Goal: Use online tool/utility: Utilize a website feature to perform a specific function

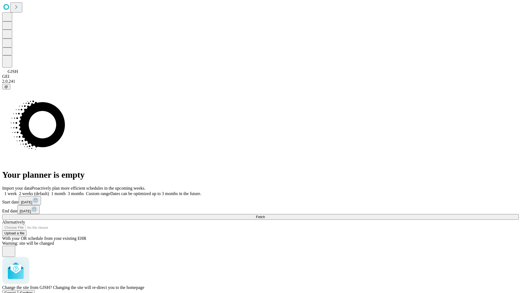
click at [33, 291] on span "Confirm" at bounding box center [26, 293] width 13 height 4
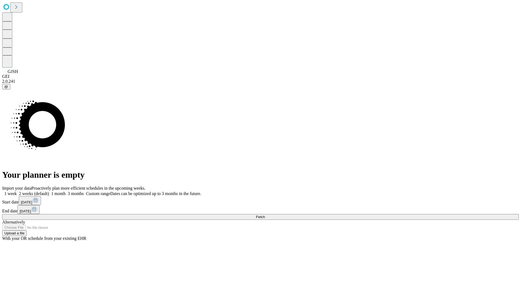
click at [49, 191] on label "2 weeks (default)" at bounding box center [33, 193] width 32 height 5
click at [265, 215] on span "Fetch" at bounding box center [260, 217] width 9 height 4
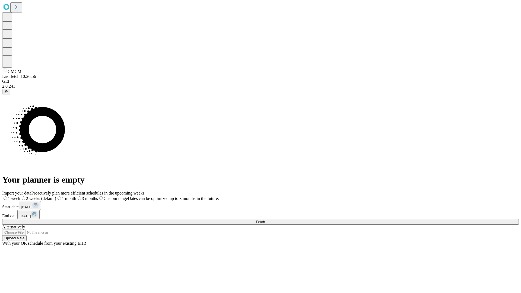
click at [265, 220] on span "Fetch" at bounding box center [260, 222] width 9 height 4
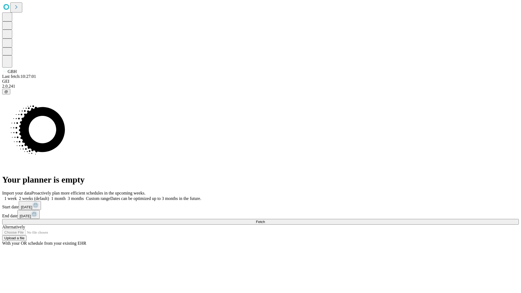
click at [265, 220] on span "Fetch" at bounding box center [260, 222] width 9 height 4
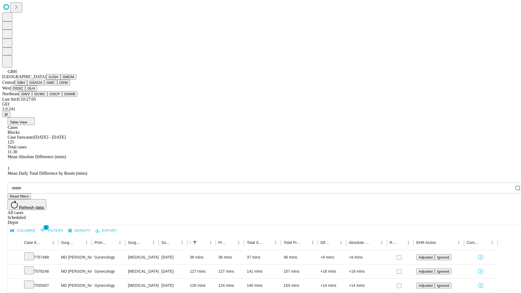
click at [42, 85] on button "GSACH" at bounding box center [35, 83] width 17 height 6
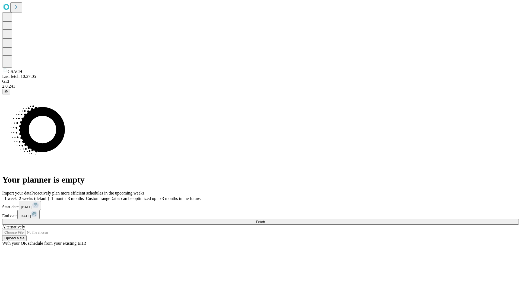
click at [49, 196] on label "2 weeks (default)" at bounding box center [33, 198] width 32 height 5
click at [265, 220] on span "Fetch" at bounding box center [260, 222] width 9 height 4
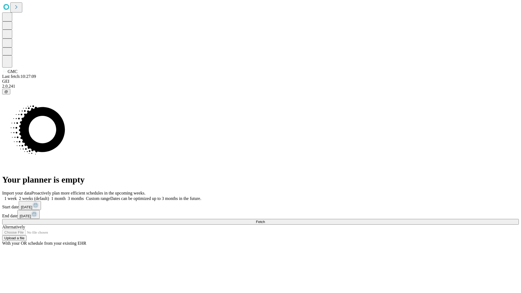
click at [49, 196] on label "2 weeks (default)" at bounding box center [33, 198] width 32 height 5
click at [265, 220] on span "Fetch" at bounding box center [260, 222] width 9 height 4
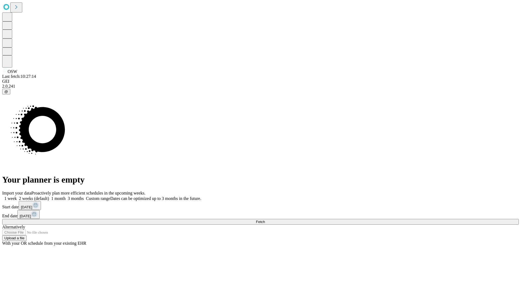
click at [49, 196] on label "2 weeks (default)" at bounding box center [33, 198] width 32 height 5
click at [265, 220] on span "Fetch" at bounding box center [260, 222] width 9 height 4
click at [49, 196] on label "2 weeks (default)" at bounding box center [33, 198] width 32 height 5
click at [265, 220] on span "Fetch" at bounding box center [260, 222] width 9 height 4
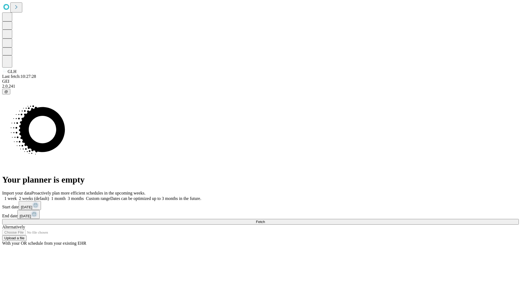
click at [49, 196] on label "2 weeks (default)" at bounding box center [33, 198] width 32 height 5
click at [265, 220] on span "Fetch" at bounding box center [260, 222] width 9 height 4
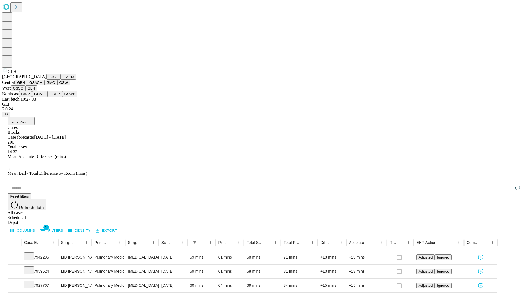
click at [32, 97] on button "GWV" at bounding box center [25, 94] width 13 height 6
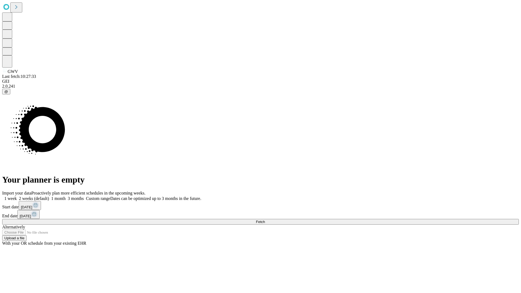
click at [49, 196] on label "2 weeks (default)" at bounding box center [33, 198] width 32 height 5
click at [265, 220] on span "Fetch" at bounding box center [260, 222] width 9 height 4
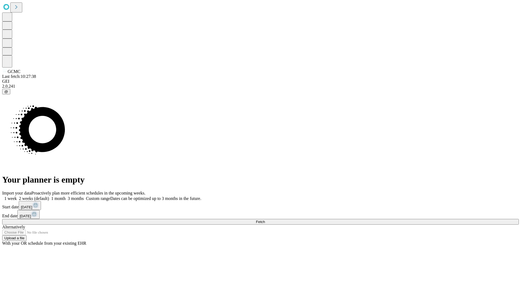
click at [49, 196] on label "2 weeks (default)" at bounding box center [33, 198] width 32 height 5
click at [265, 220] on span "Fetch" at bounding box center [260, 222] width 9 height 4
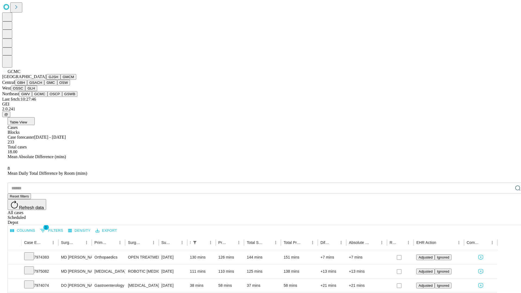
click at [47, 97] on button "OSCP" at bounding box center [54, 94] width 15 height 6
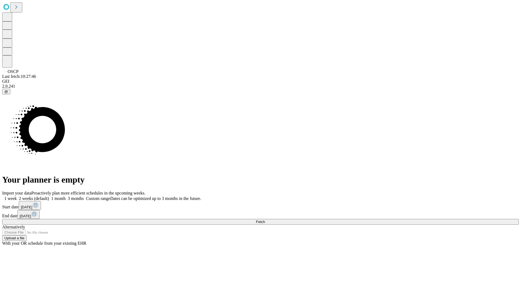
click at [265, 220] on span "Fetch" at bounding box center [260, 222] width 9 height 4
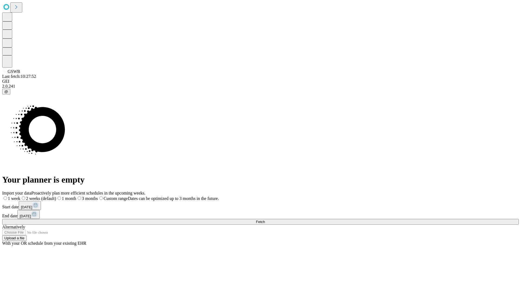
click at [265, 220] on span "Fetch" at bounding box center [260, 222] width 9 height 4
